Goal: Task Accomplishment & Management: Use online tool/utility

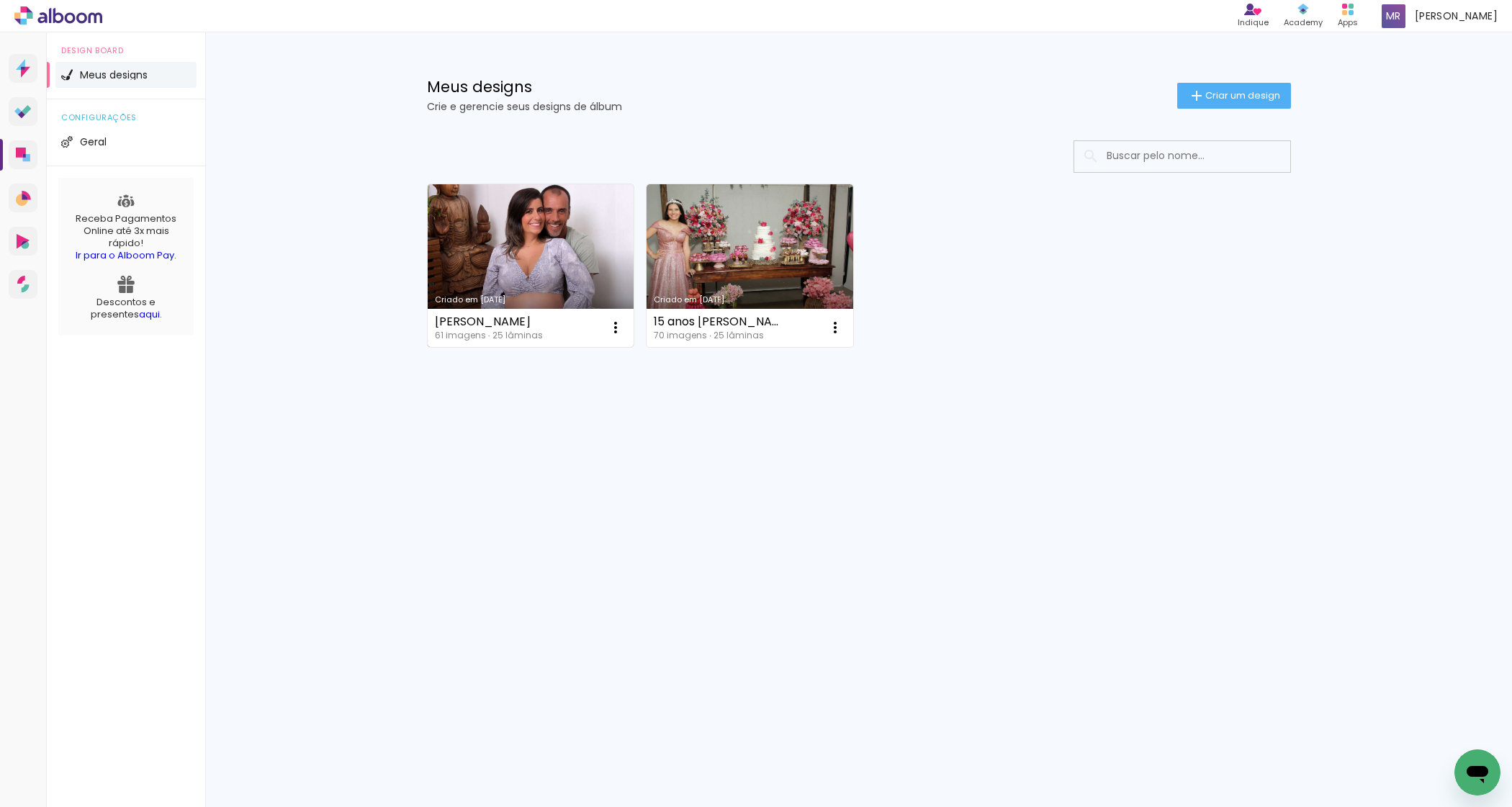
click at [502, 211] on link "Criado em [DATE]" at bounding box center [531, 265] width 206 height 162
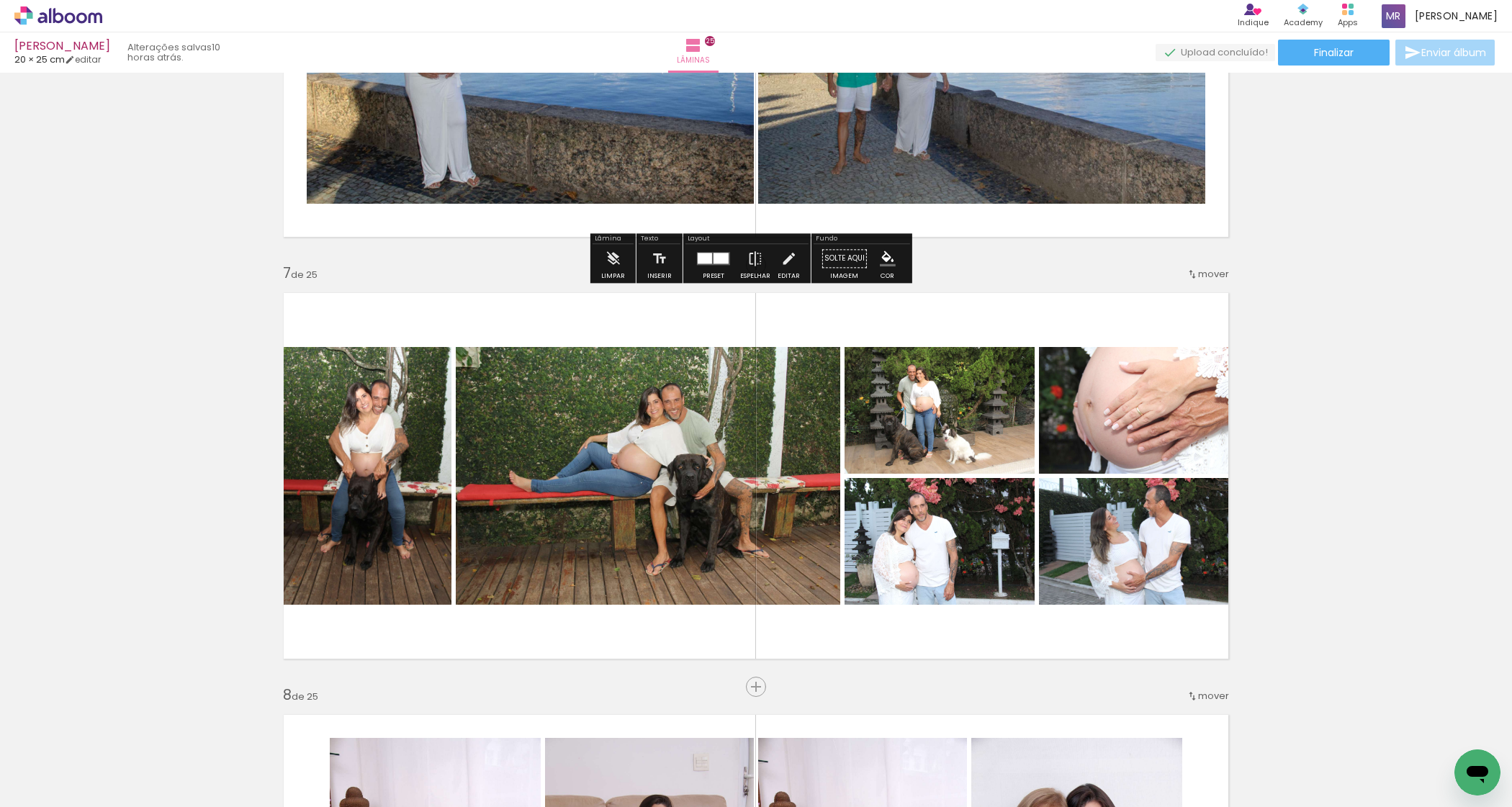
scroll to position [2430, 0]
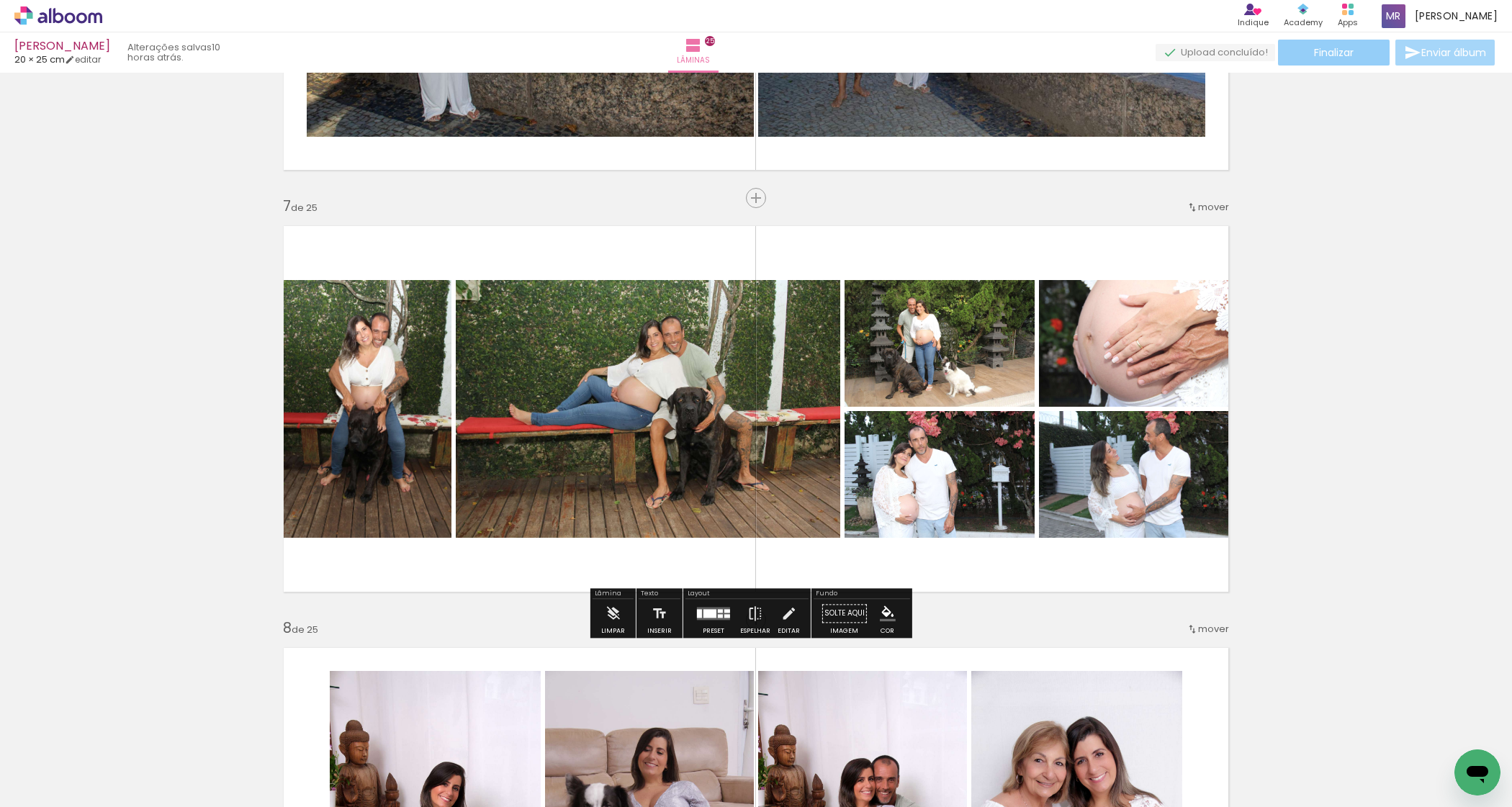
click at [1296, 47] on paper-button "Finalizar" at bounding box center [1334, 52] width 112 height 26
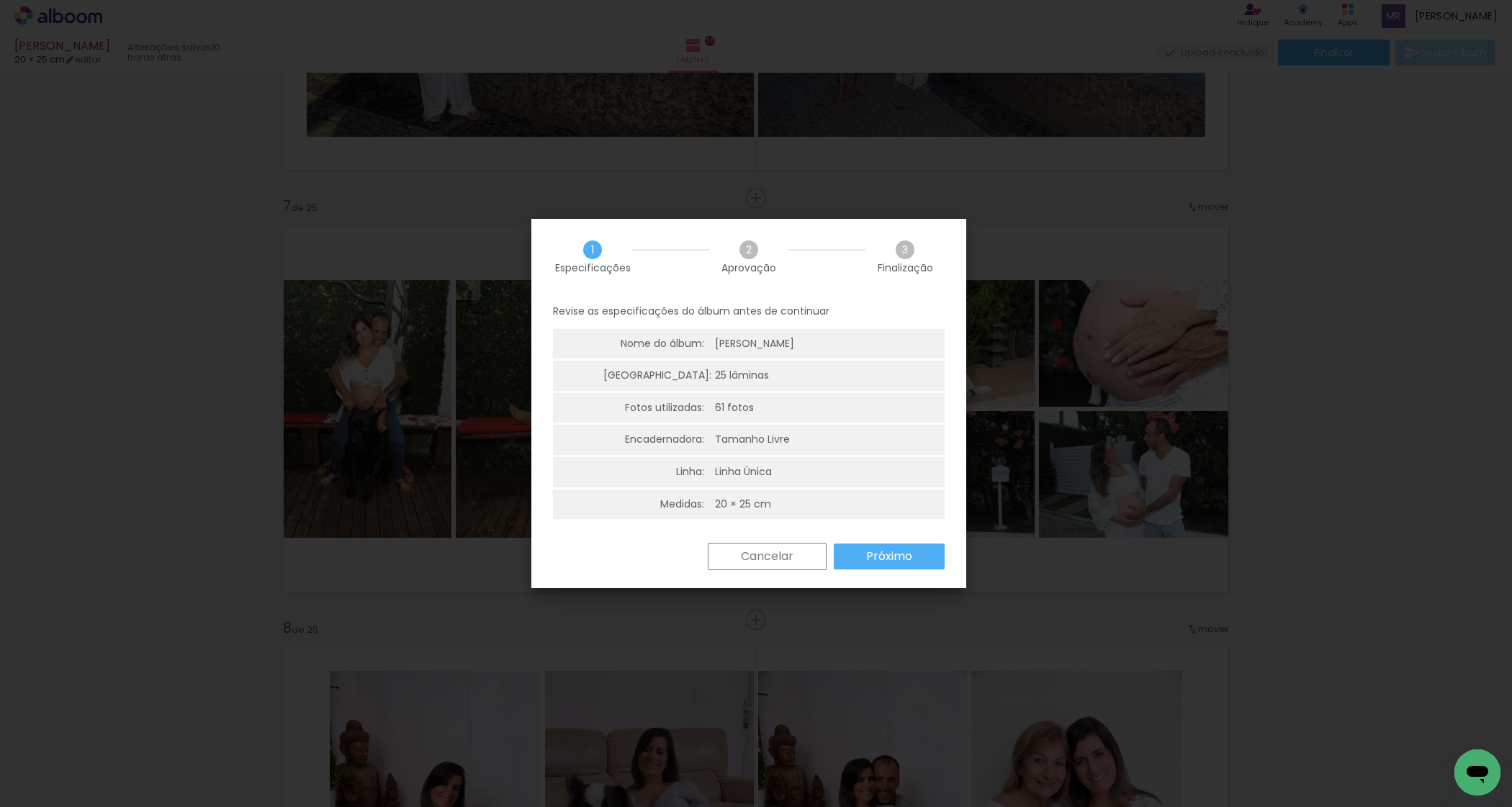
click at [0, 0] on paper-button "Próximo" at bounding box center [0, 0] width 0 height 0
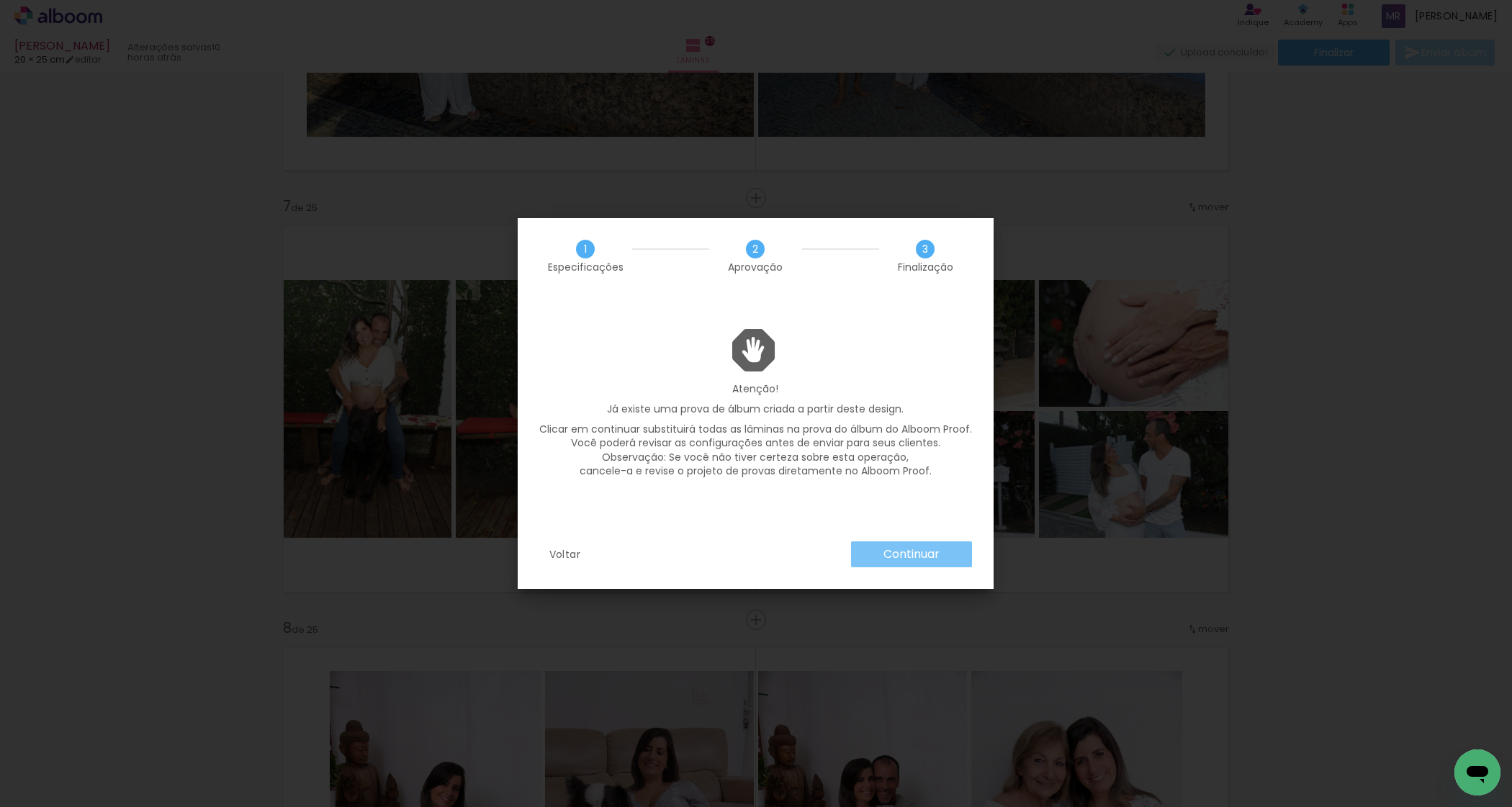
click at [0, 0] on slot "Continuar" at bounding box center [0, 0] width 0 height 0
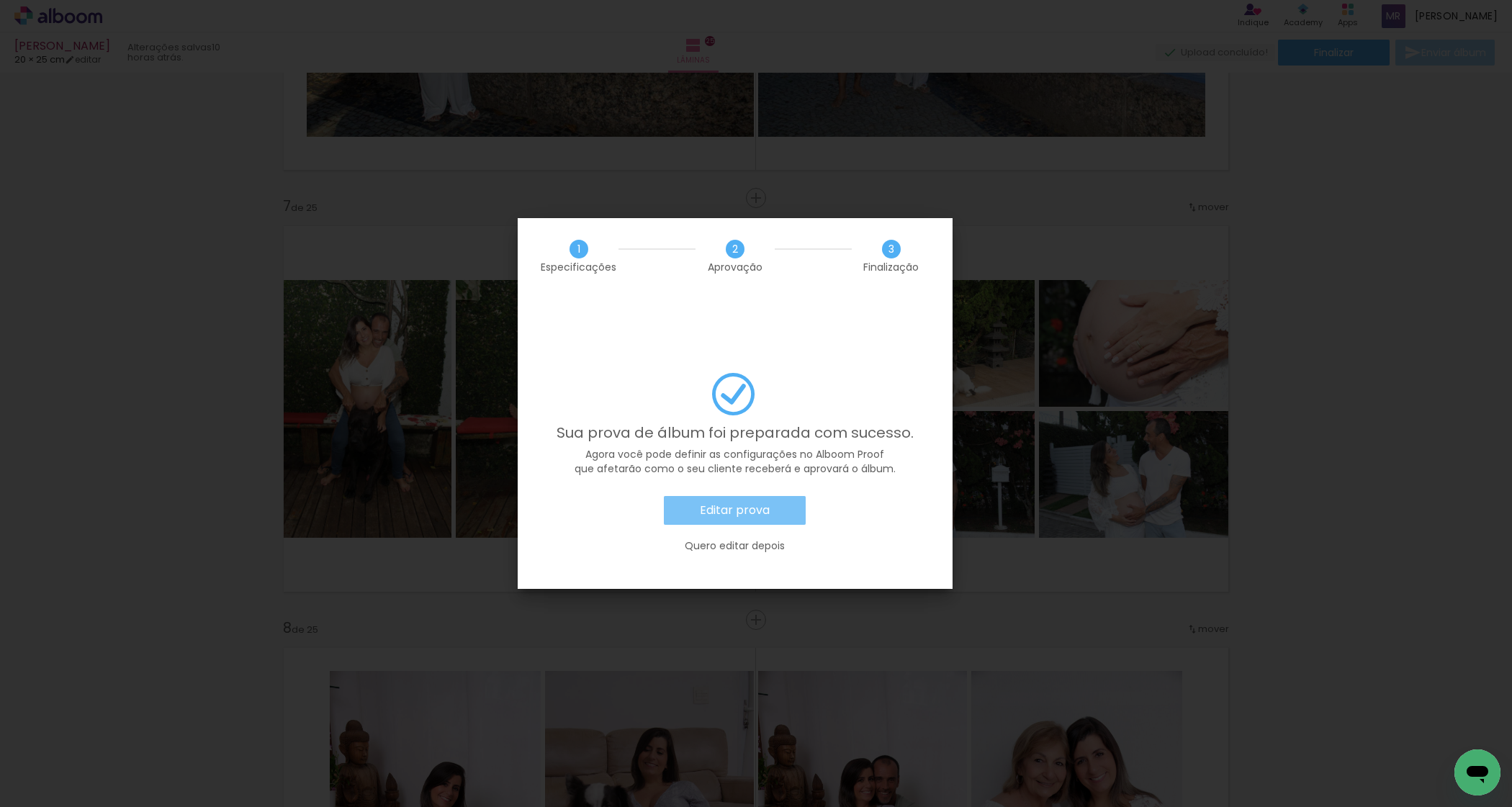
click at [0, 0] on slot "Editar prova" at bounding box center [0, 0] width 0 height 0
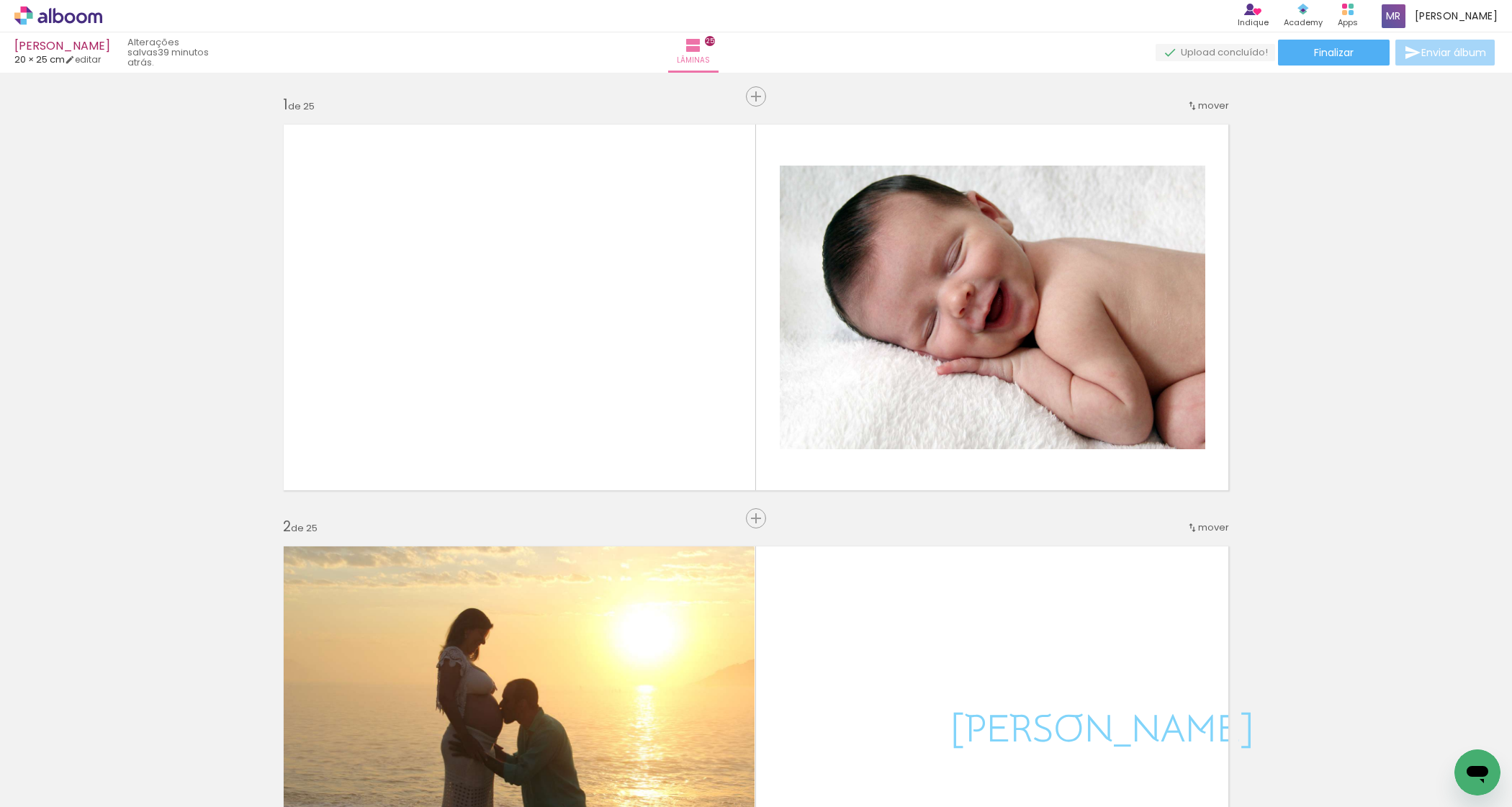
scroll to position [2430, 0]
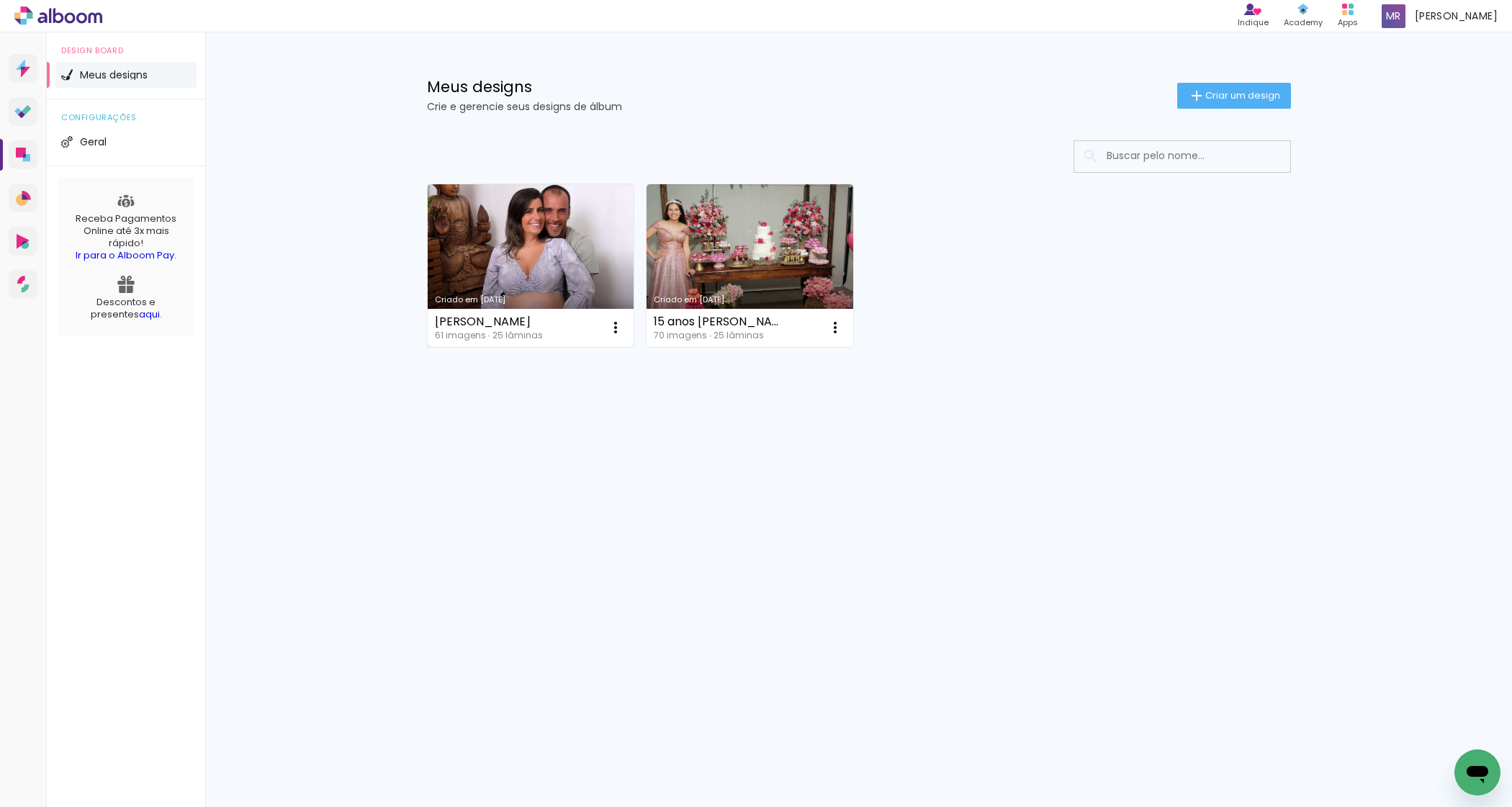
click at [499, 231] on link "Criado em [DATE]" at bounding box center [531, 265] width 206 height 162
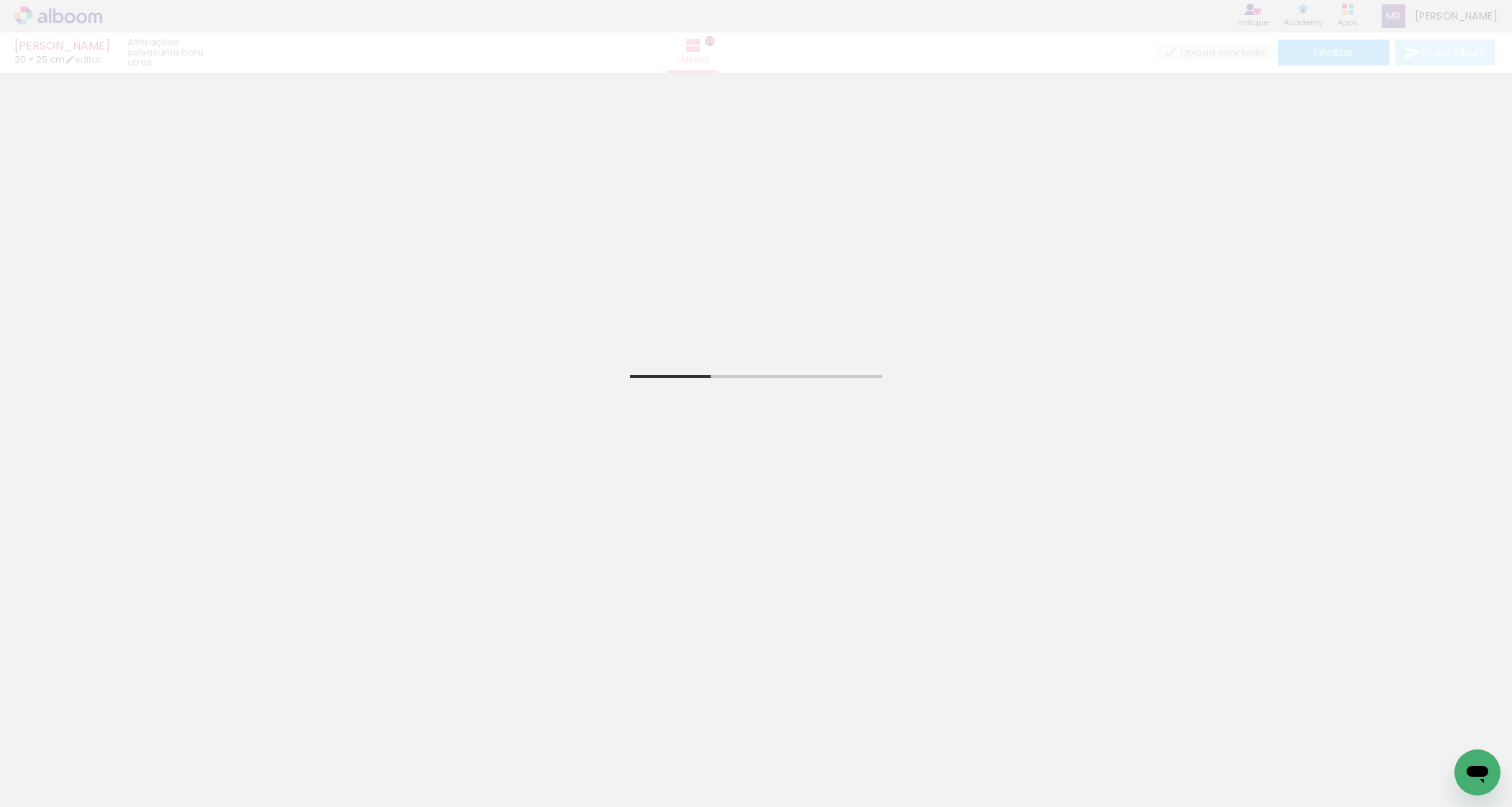
click at [1478, 778] on icon "Abrir janela de mensagens" at bounding box center [1478, 773] width 26 height 26
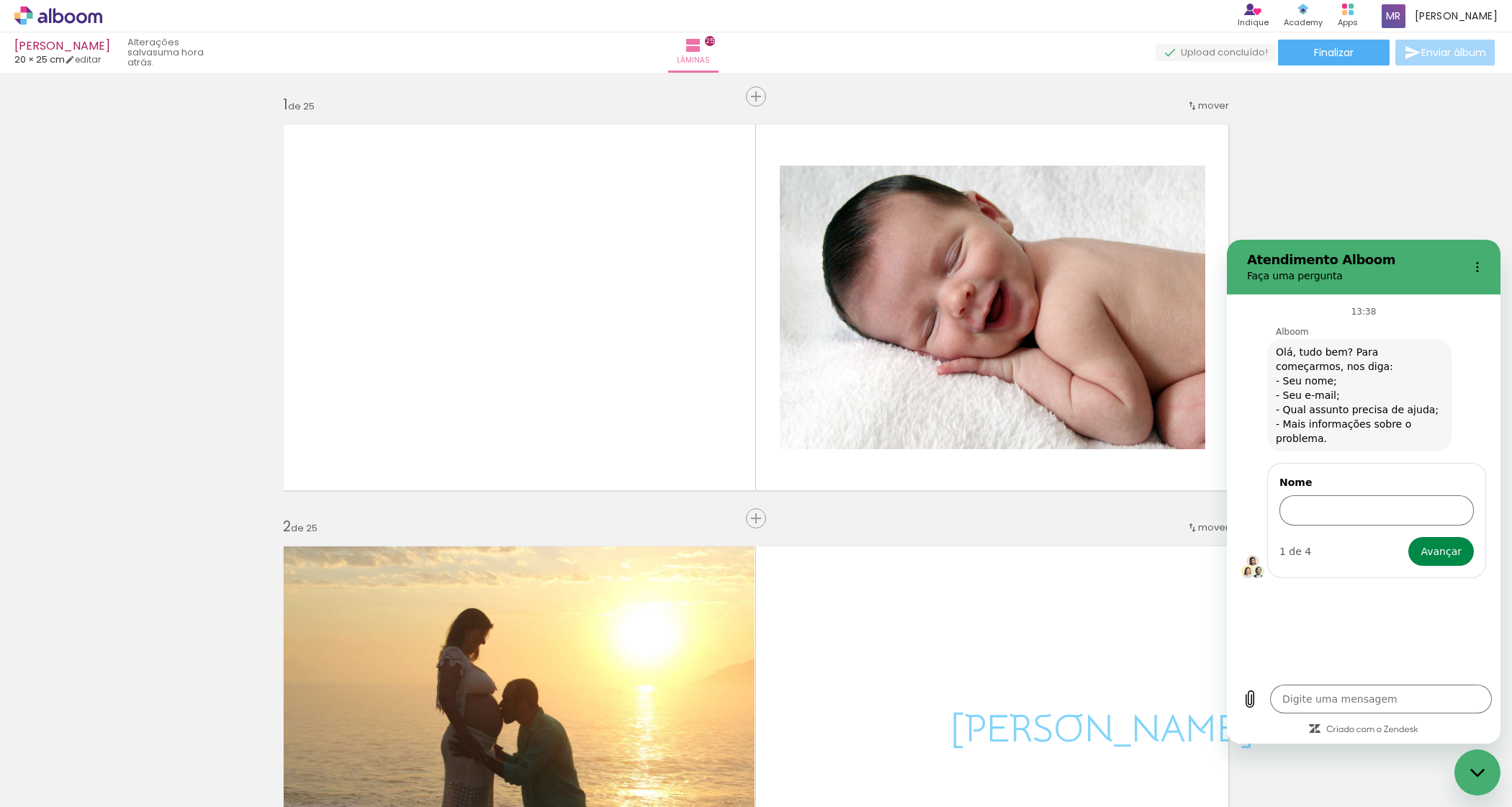
click at [1470, 768] on icon "Fechar janela de mensagens" at bounding box center [1478, 773] width 15 height 9
type textarea "x"
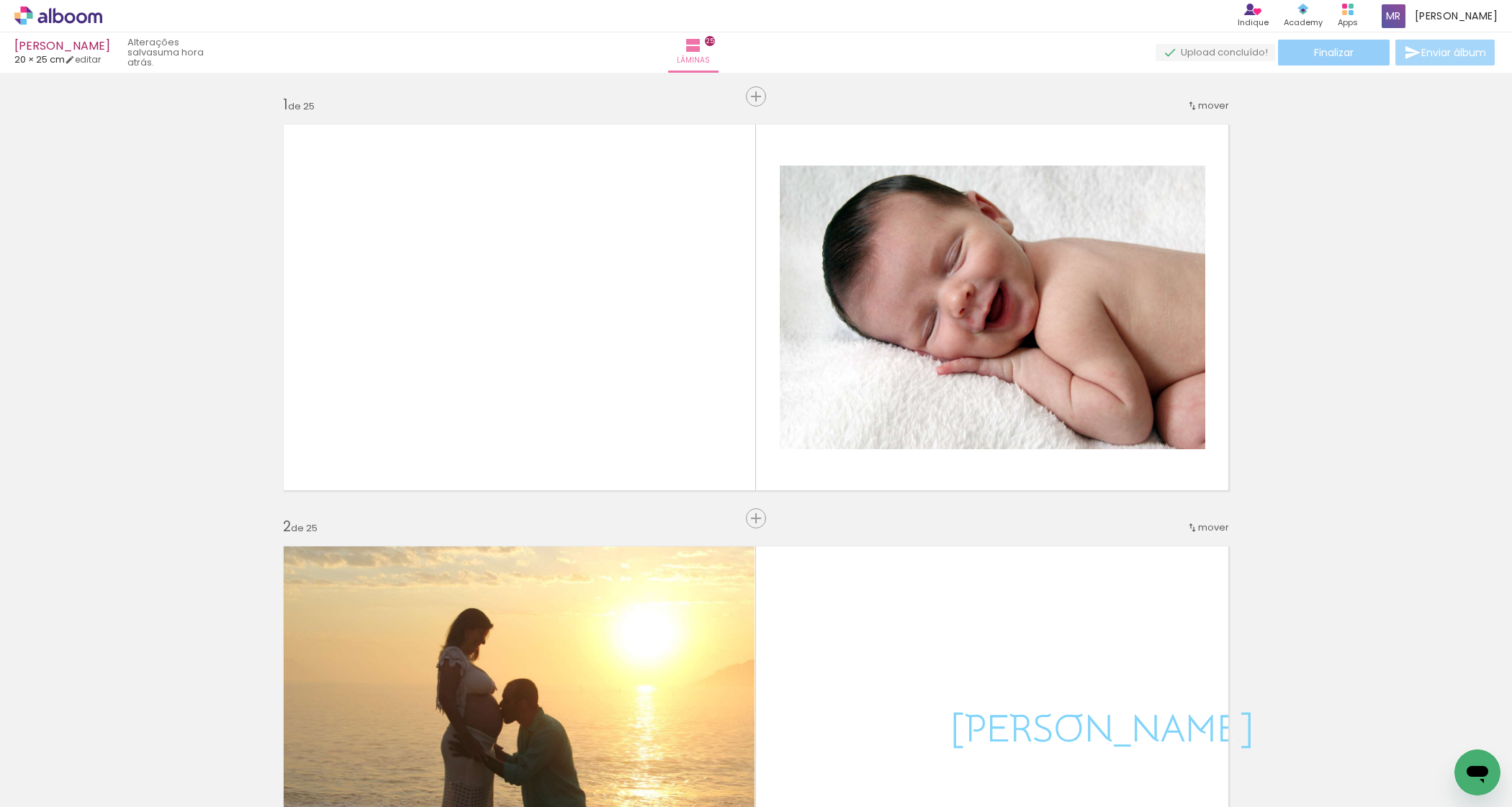
click at [1365, 51] on paper-button "Finalizar" at bounding box center [1334, 52] width 112 height 26
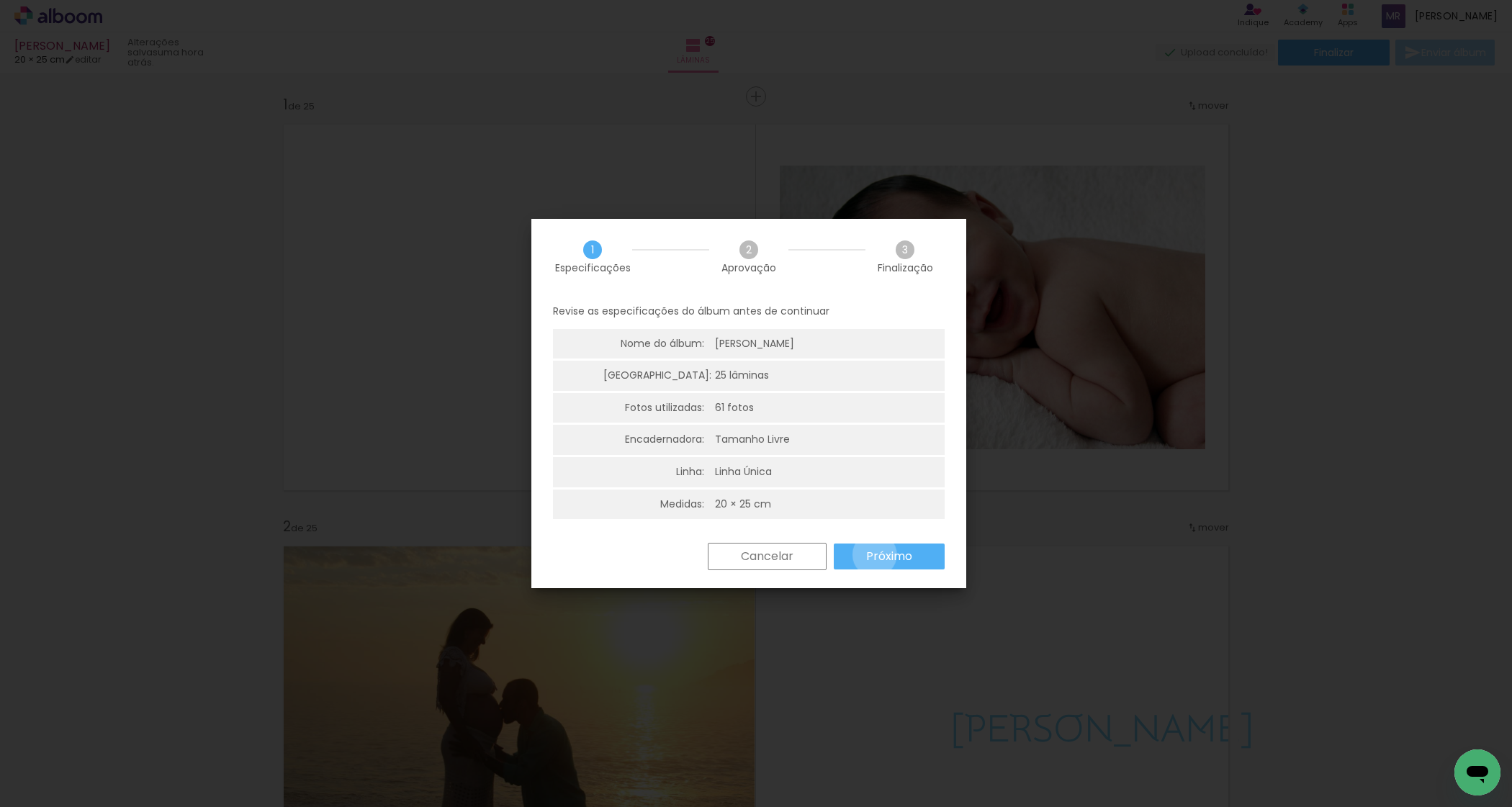
click at [0, 0] on slot "Próximo" at bounding box center [0, 0] width 0 height 0
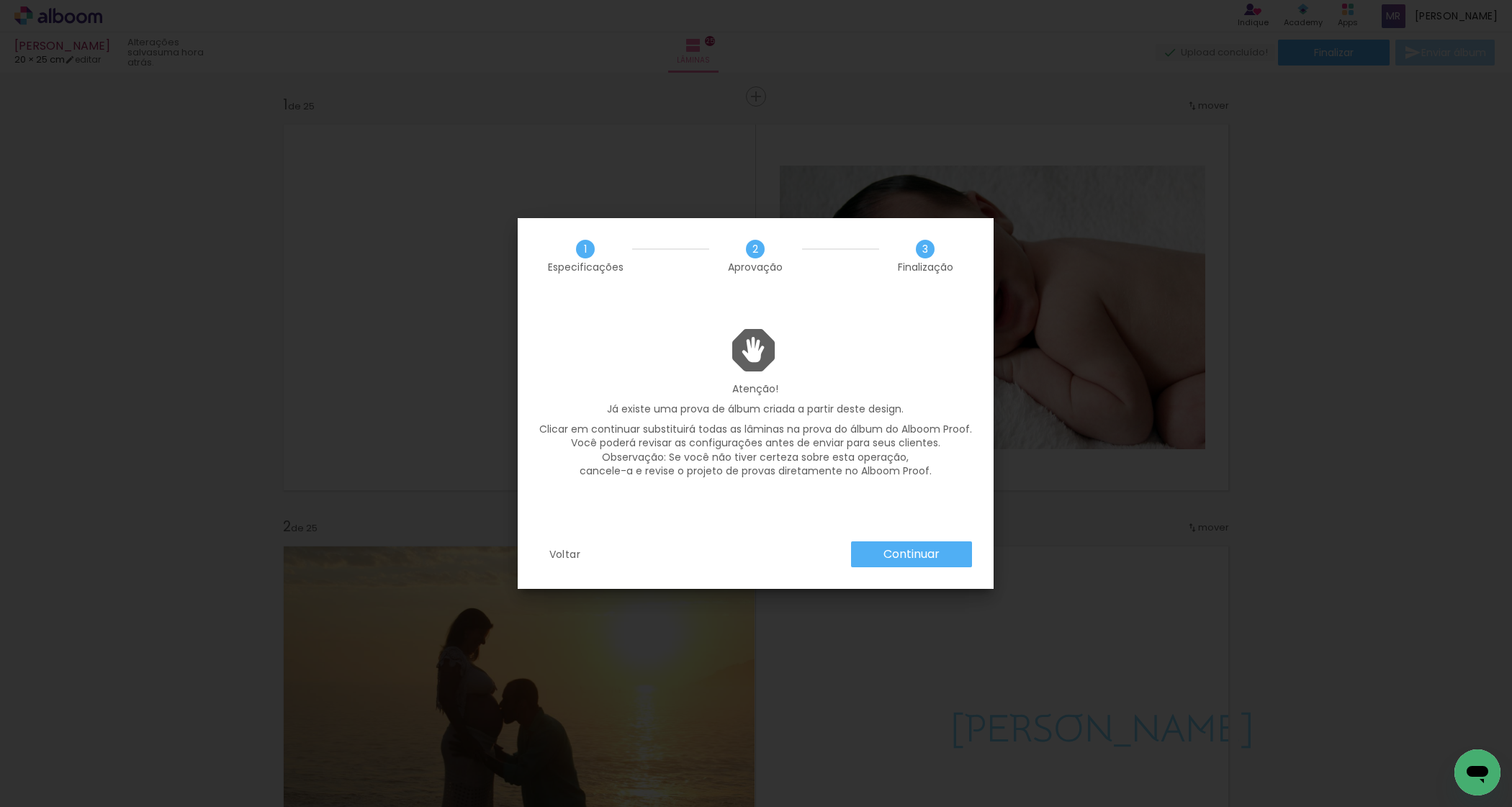
click at [0, 0] on paper-button "Continuar" at bounding box center [0, 0] width 0 height 0
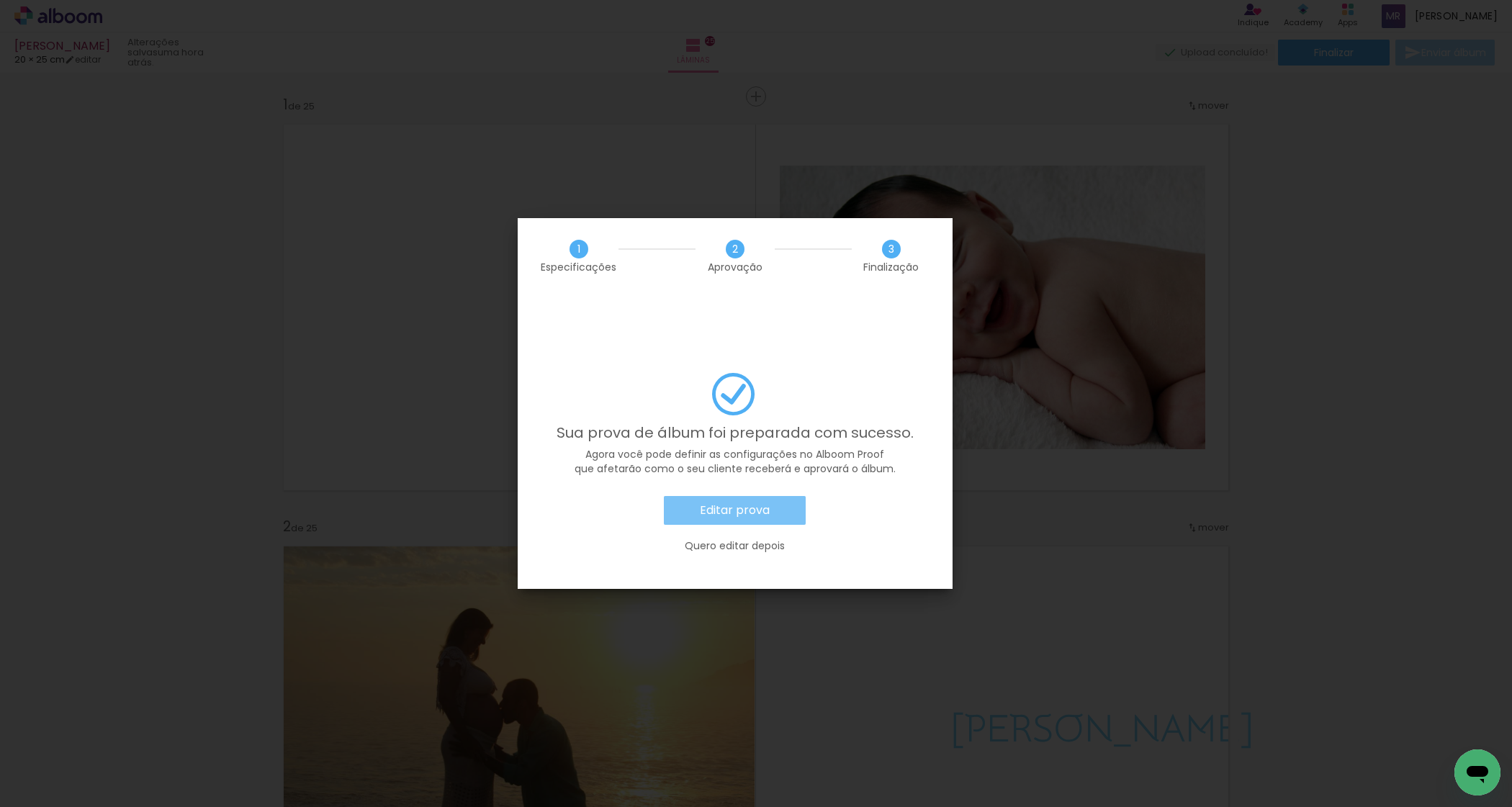
click at [0, 0] on slot "Editar prova" at bounding box center [0, 0] width 0 height 0
